Goal: Task Accomplishment & Management: Manage account settings

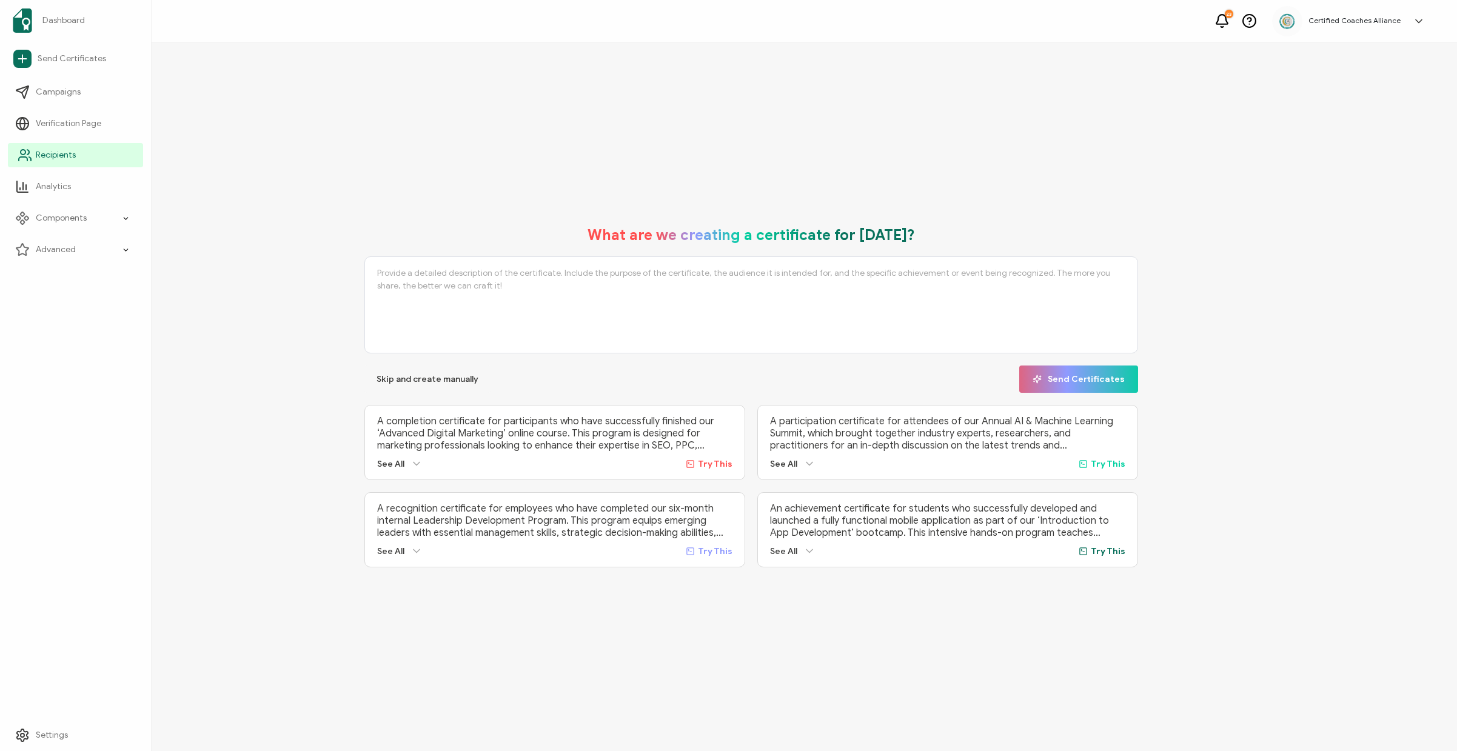
click at [63, 154] on span "Recipients" at bounding box center [56, 155] width 40 height 12
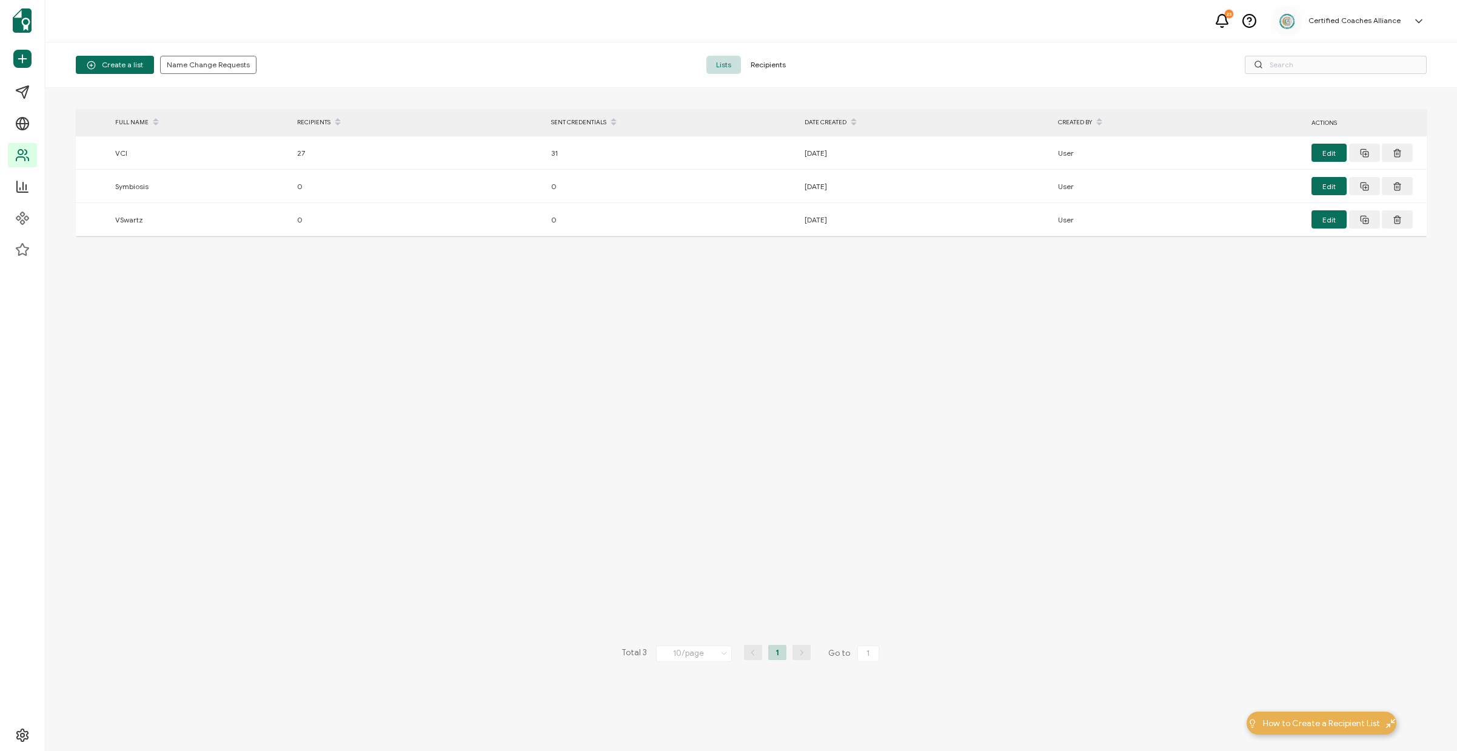
click at [779, 65] on span "Recipients" at bounding box center [768, 65] width 55 height 18
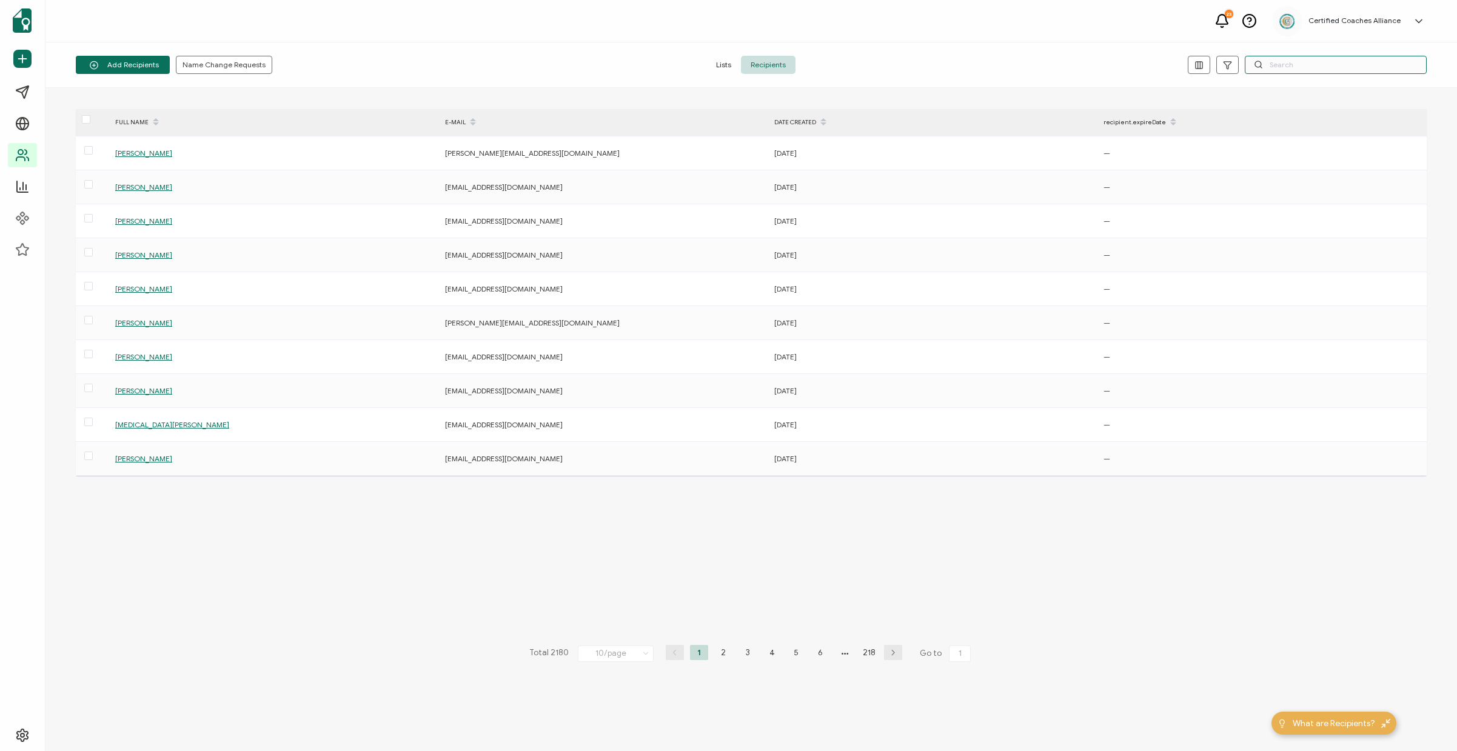
click at [1293, 65] on input "text" at bounding box center [1335, 65] width 182 height 18
paste input "[PERSON_NAME]"
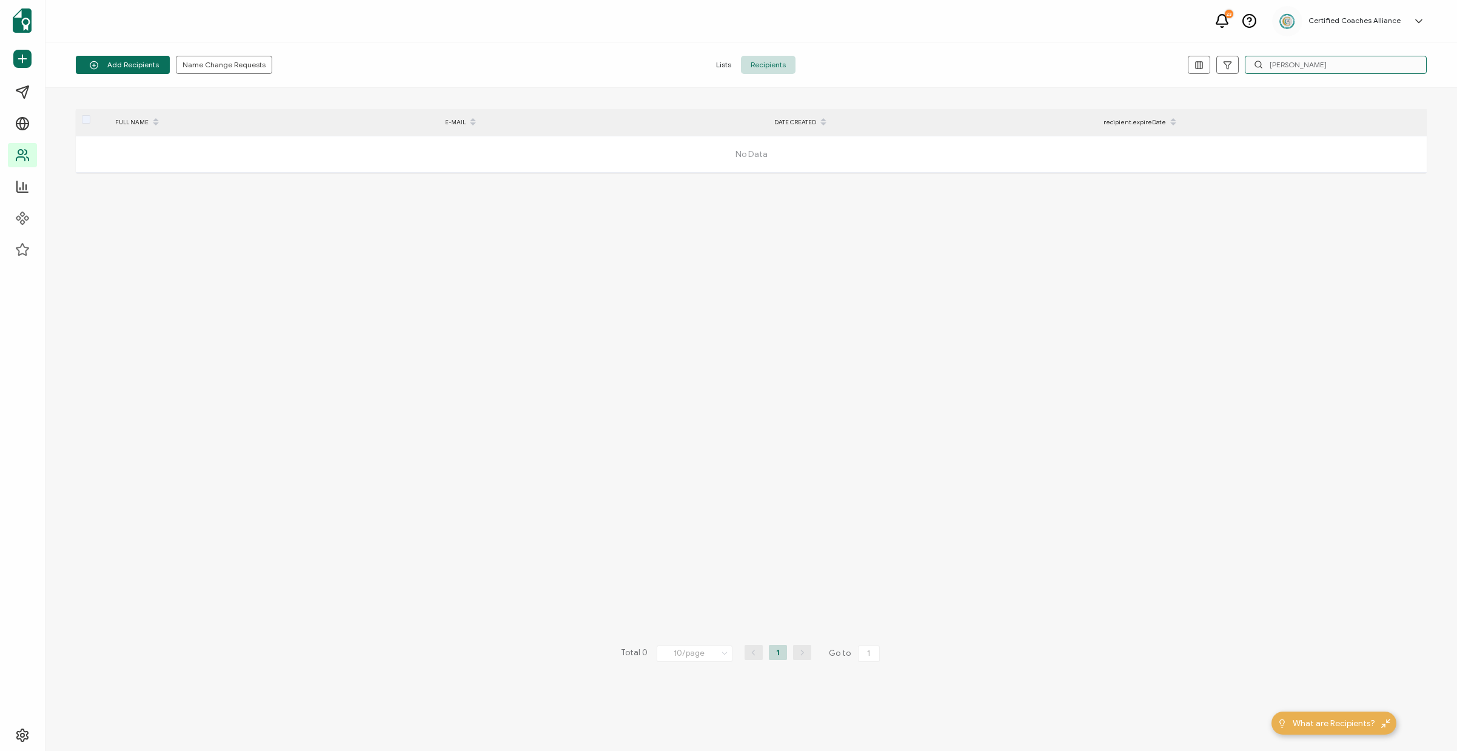
click at [1341, 70] on input "[PERSON_NAME]" at bounding box center [1335, 65] width 182 height 18
paste input "[EMAIL_ADDRESS][DOMAIN_NAME]"
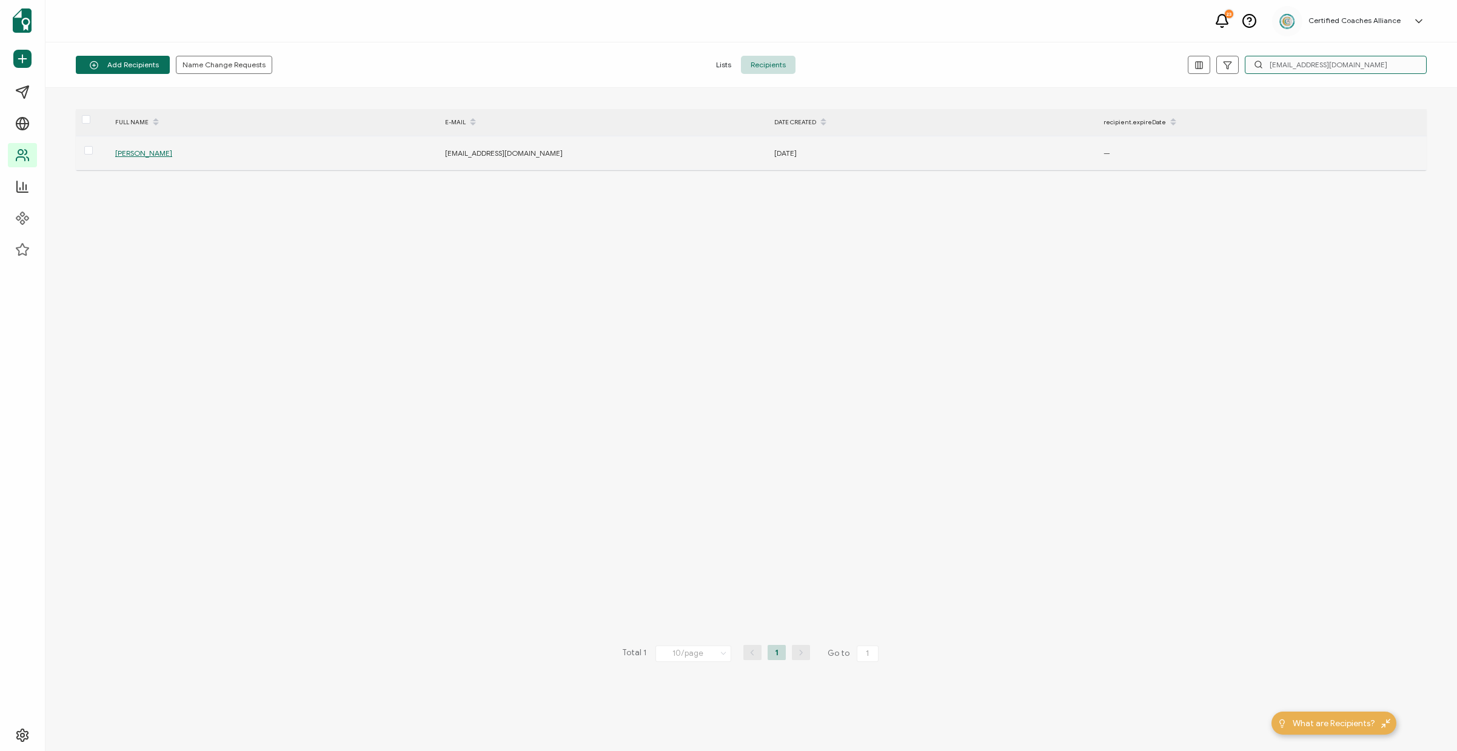
type input "[EMAIL_ADDRESS][DOMAIN_NAME]"
click at [135, 157] on span "[PERSON_NAME]" at bounding box center [143, 153] width 57 height 9
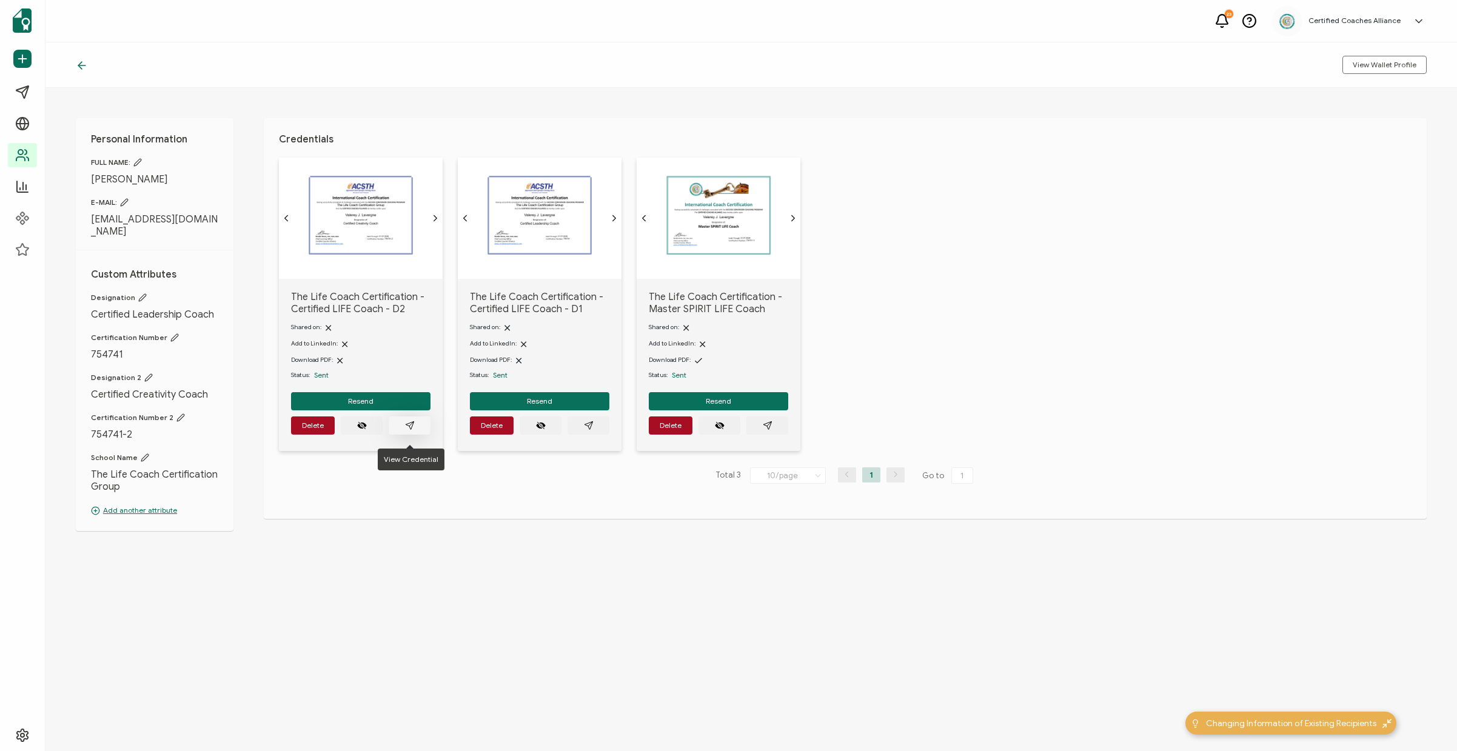
click at [412, 429] on icon "paper plane outline" at bounding box center [410, 425] width 8 height 8
